Goal: Information Seeking & Learning: Learn about a topic

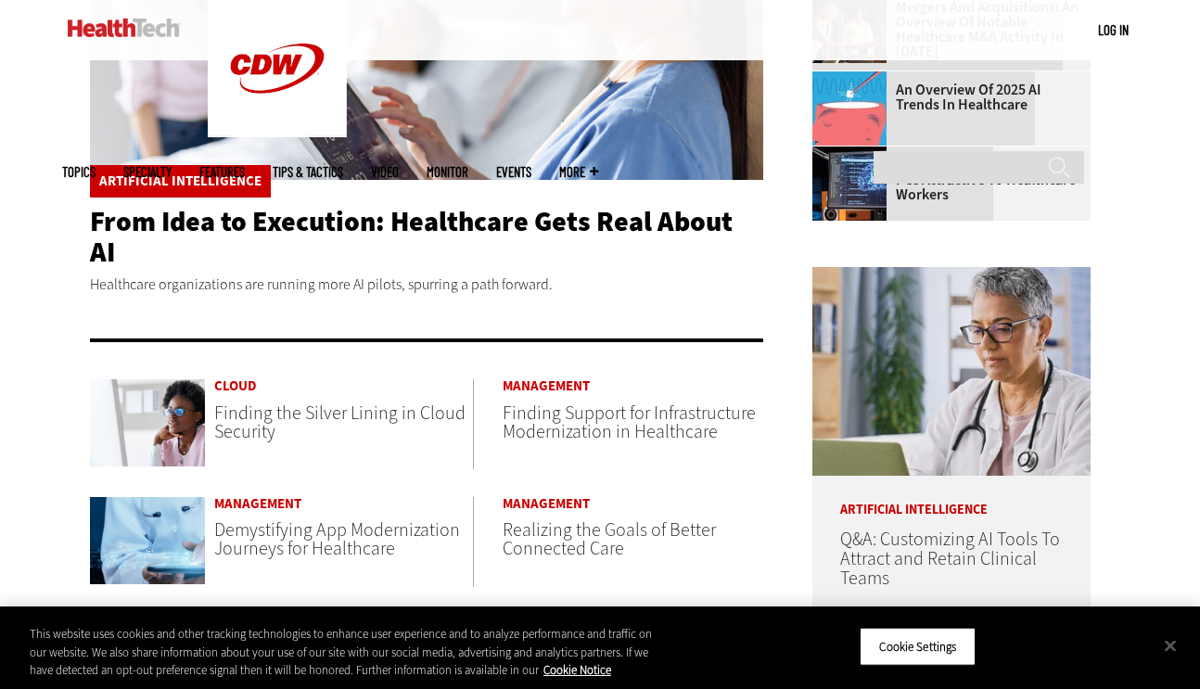
click at [324, 401] on span "Finding the Silver Lining in Cloud Security" at bounding box center [339, 423] width 251 height 44
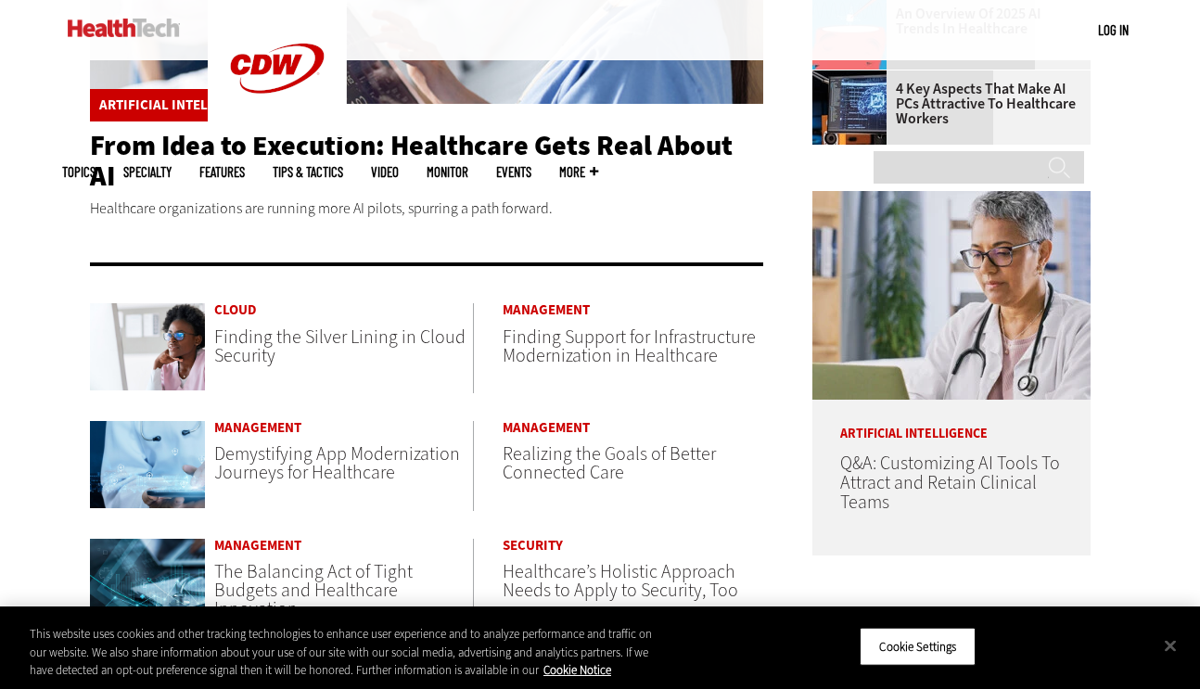
scroll to position [846, 0]
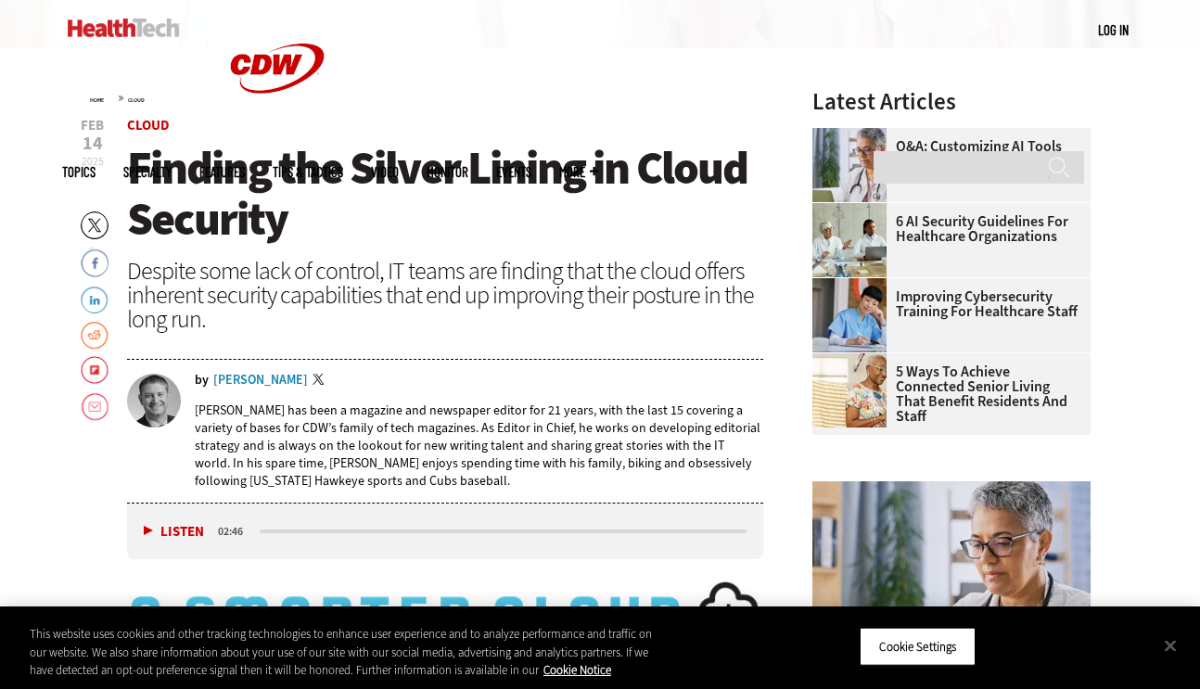
scroll to position [534, 0]
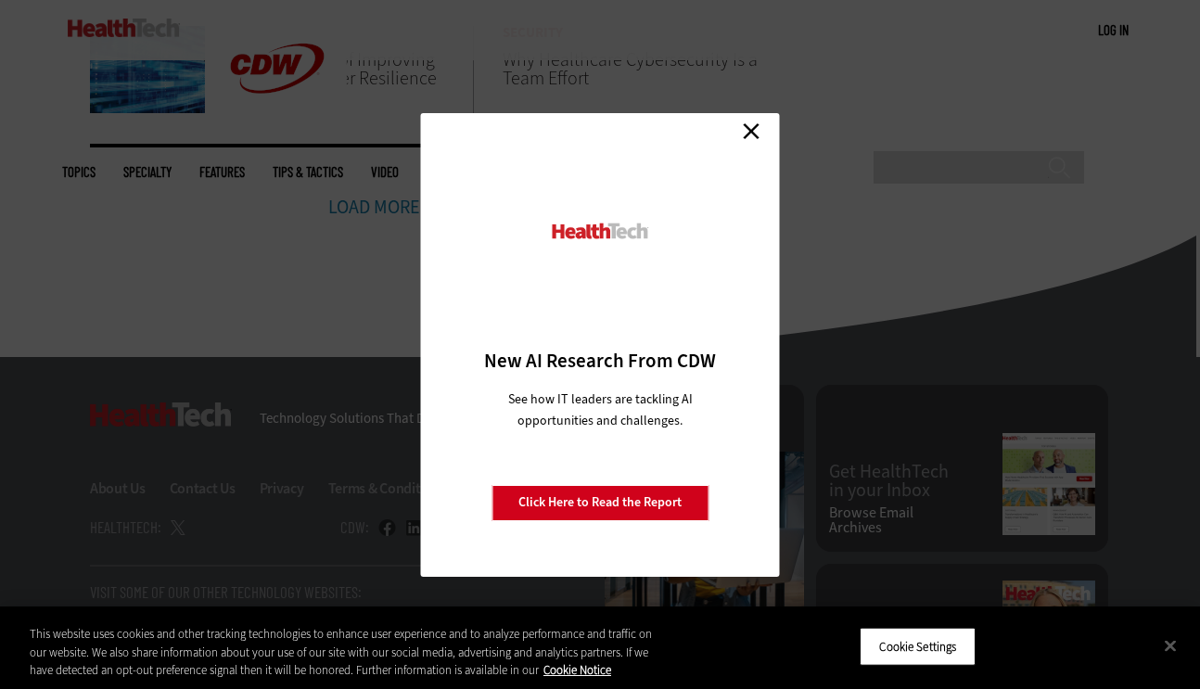
scroll to position [1577, 0]
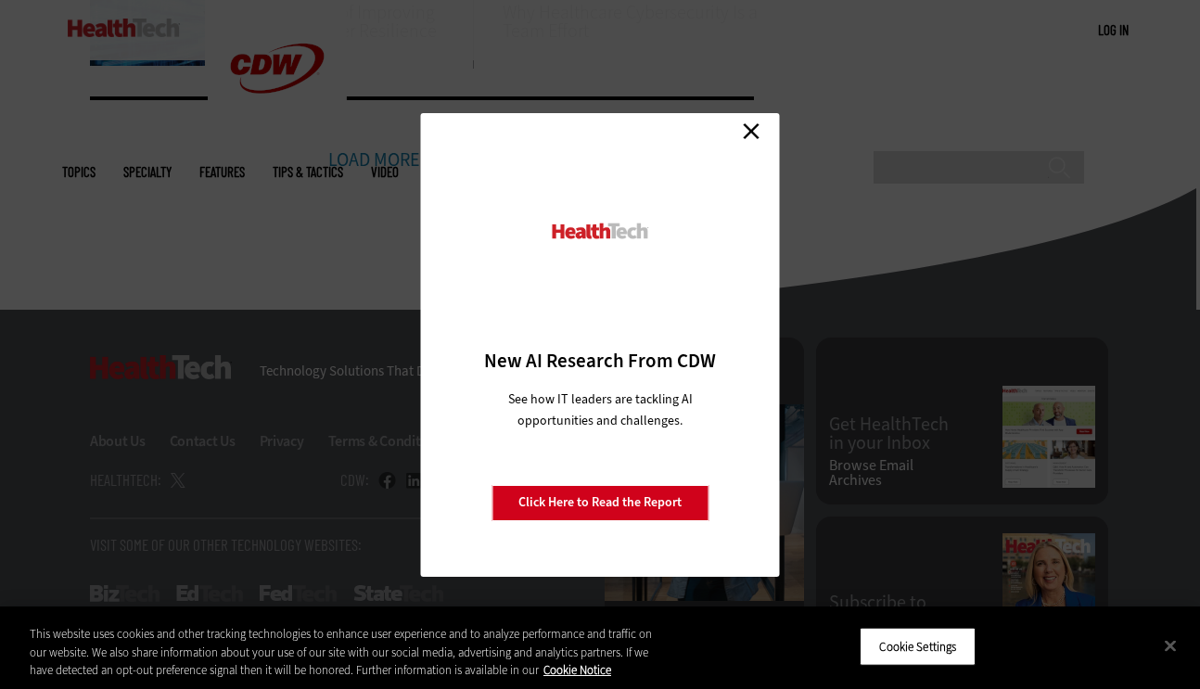
click at [743, 129] on link "Close" at bounding box center [751, 132] width 28 height 28
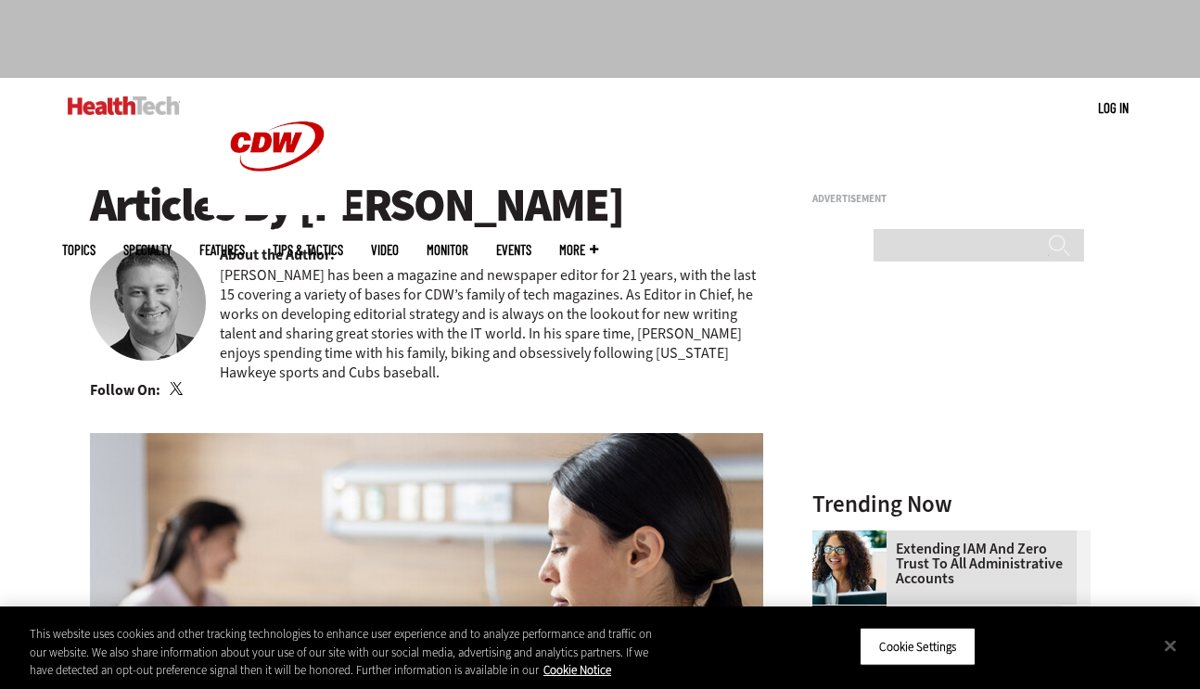
scroll to position [88, 0]
